Goal: Navigation & Orientation: Find specific page/section

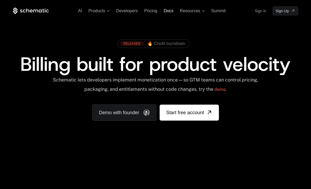
click at [168, 11] on span "Docs" at bounding box center [169, 11] width 10 height 5
